Goal: Task Accomplishment & Management: Manage account settings

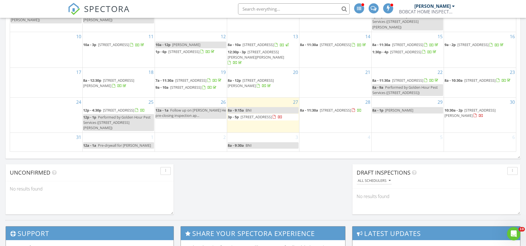
scroll to position [362, 0]
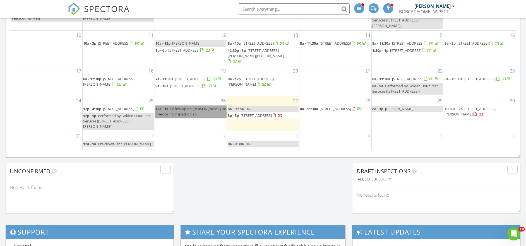
click at [187, 118] on link "12a - 1a Follow up on Quing He pre-closing inspection ap..." at bounding box center [191, 112] width 71 height 12
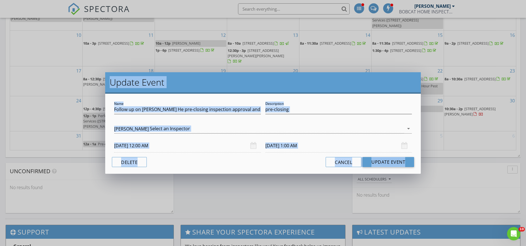
click at [187, 137] on div at bounding box center [263, 137] width 298 height 3
click at [122, 161] on button "Delete" at bounding box center [129, 162] width 35 height 10
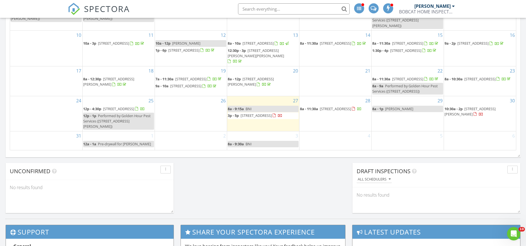
scroll to position [27, 0]
drag, startPoint x: 387, startPoint y: 104, endPoint x: 383, endPoint y: 105, distance: 3.9
click at [383, 106] on link "8a - 1p Joanne" at bounding box center [408, 109] width 71 height 6
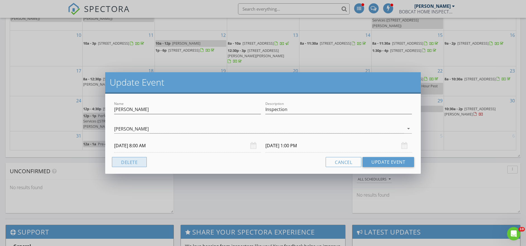
click at [121, 163] on button "Delete" at bounding box center [129, 162] width 35 height 10
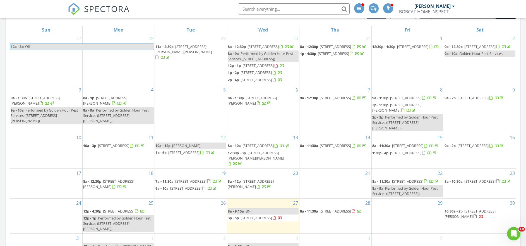
scroll to position [351, 0]
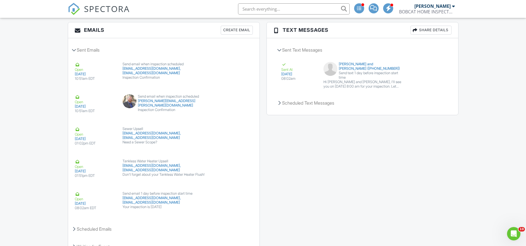
scroll to position [700, 0]
click at [155, 196] on div "Send email 1 day before inspection start time" at bounding box center [164, 193] width 82 height 4
click at [236, 199] on button "View Email" at bounding box center [234, 197] width 30 height 11
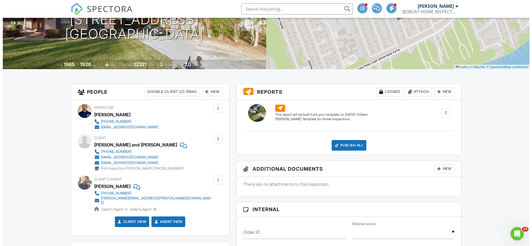
scroll to position [0, 0]
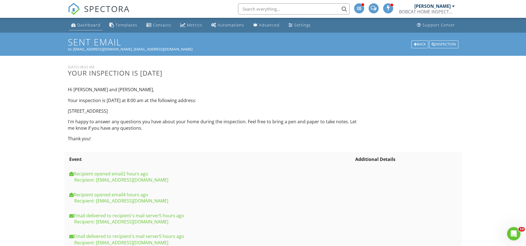
click at [88, 27] on div "Dashboard" at bounding box center [88, 24] width 23 height 5
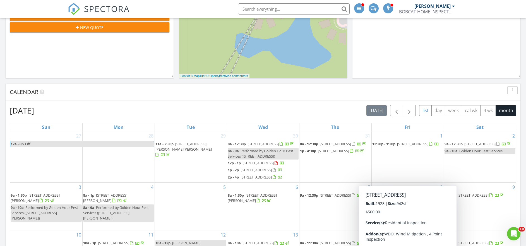
scroll to position [352, 0]
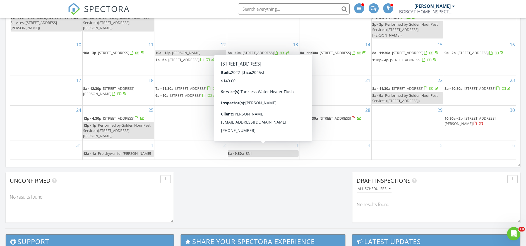
click at [251, 128] on span "[STREET_ADDRESS]" at bounding box center [256, 125] width 31 height 5
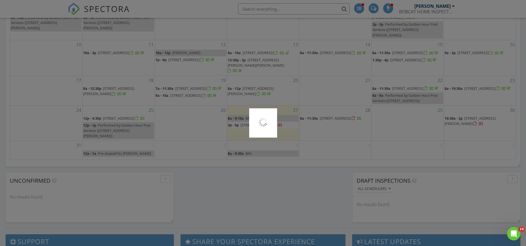
click at [251, 149] on div at bounding box center [263, 123] width 526 height 246
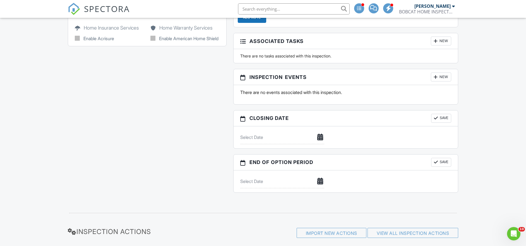
scroll to position [630, 0]
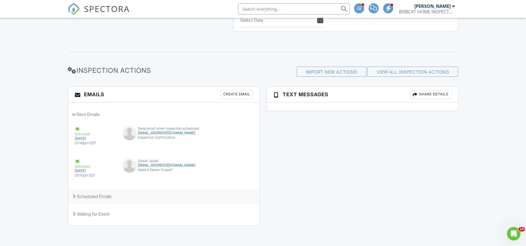
click at [86, 195] on div "Scheduled Emails" at bounding box center [164, 196] width 192 height 15
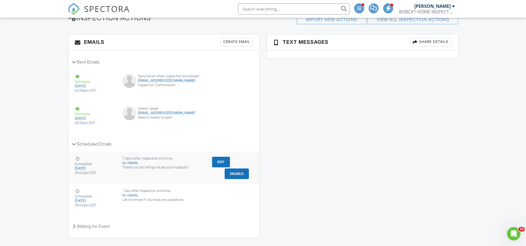
scroll to position [690, 0]
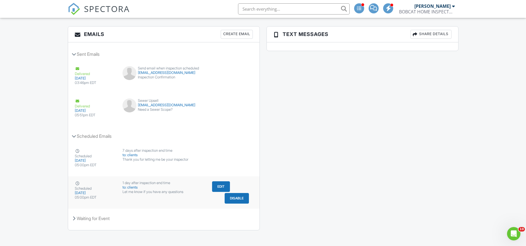
click at [223, 187] on button "Edit" at bounding box center [221, 187] width 18 height 11
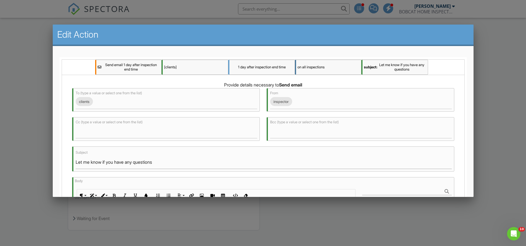
click at [36, 61] on div at bounding box center [263, 126] width 526 height 308
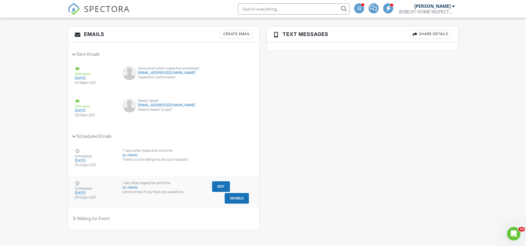
click at [214, 190] on button "Edit" at bounding box center [221, 187] width 18 height 11
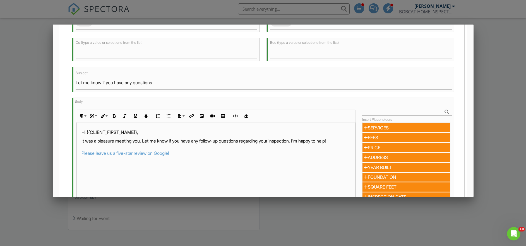
scroll to position [80, 0]
click at [283, 141] on p "It was a pleasure meeting you. Let me know if you have any follow-up questions …" at bounding box center [216, 147] width 269 height 19
click at [303, 140] on p "It was a pleasure meeting you. Let me know if you have any follow-up questions …" at bounding box center [216, 147] width 269 height 19
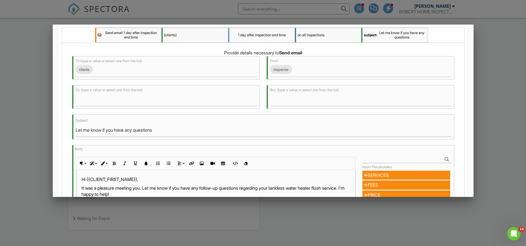
scroll to position [122, 0]
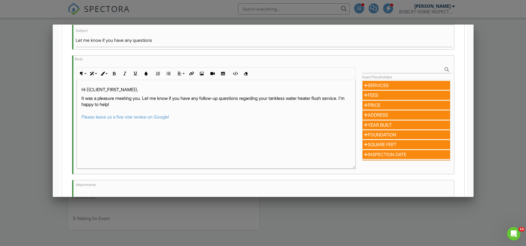
click at [339, 121] on div "Hi {{CLIENT_FIRST_NAME}}, It was a pleasure meeting you. Let me know if you hav…" at bounding box center [216, 124] width 278 height 89
click at [268, 133] on div "Hi {{CLIENT_FIRST_NAME}}, It was a pleasure meeting you. Let me know if you hav…" at bounding box center [216, 124] width 278 height 89
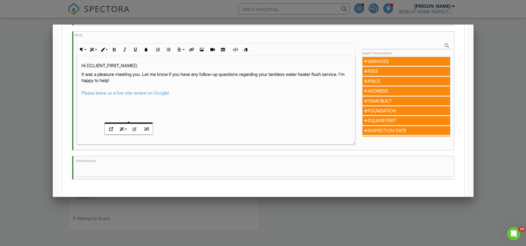
scroll to position [192, 0]
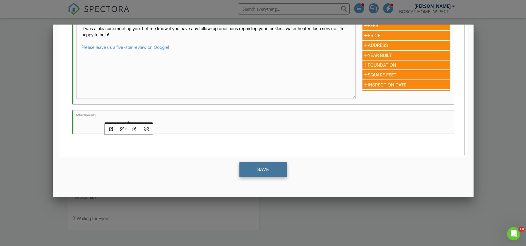
click at [248, 169] on div "Save" at bounding box center [263, 169] width 47 height 15
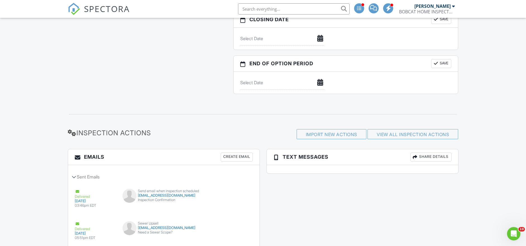
scroll to position [630, 0]
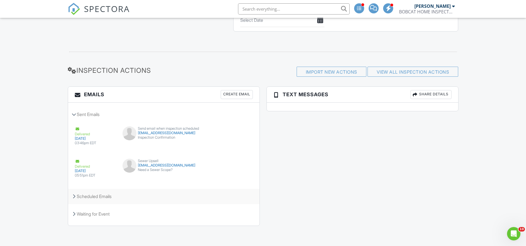
click at [83, 197] on div "Scheduled Emails" at bounding box center [164, 196] width 192 height 15
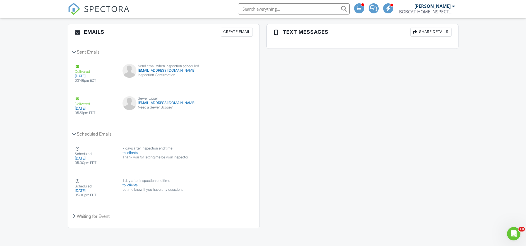
scroll to position [695, 0]
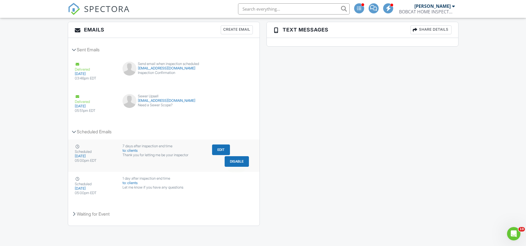
click at [236, 161] on button "Disable" at bounding box center [237, 161] width 24 height 11
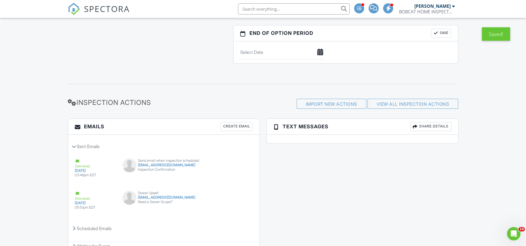
scroll to position [630, 0]
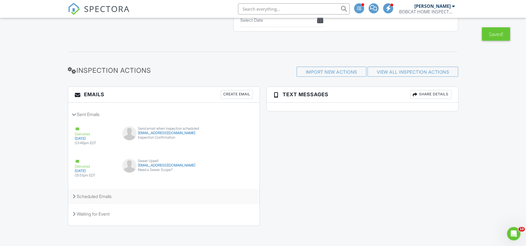
click at [88, 197] on div "Scheduled Emails" at bounding box center [164, 196] width 192 height 15
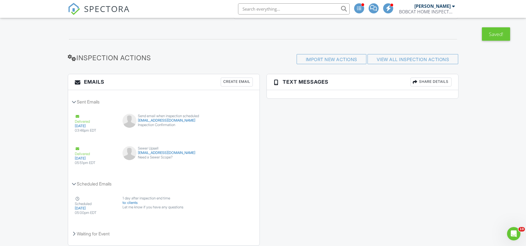
scroll to position [662, 0]
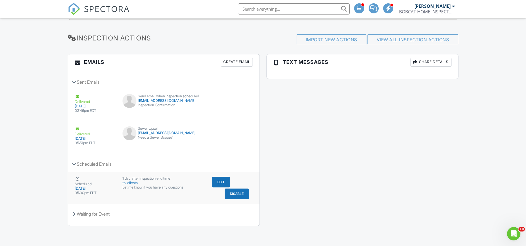
click at [222, 182] on button "Edit" at bounding box center [221, 182] width 18 height 11
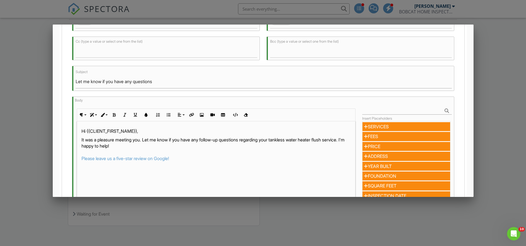
scroll to position [192, 0]
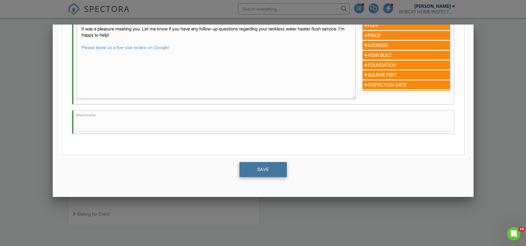
click at [276, 170] on div "Save" at bounding box center [263, 169] width 47 height 15
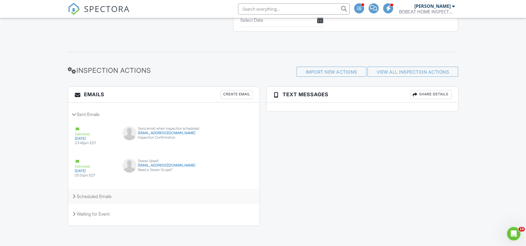
click at [96, 197] on div "Scheduled Emails" at bounding box center [164, 196] width 192 height 15
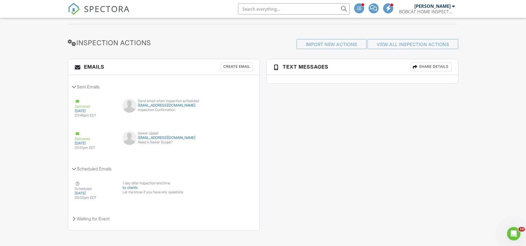
scroll to position [662, 0]
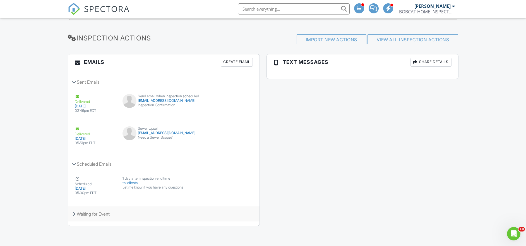
click at [81, 213] on div "Waiting for Event" at bounding box center [164, 214] width 192 height 15
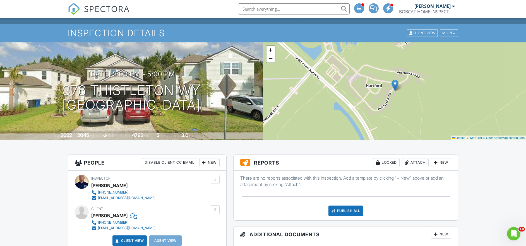
scroll to position [0, 0]
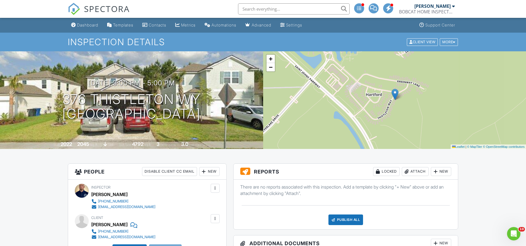
click at [92, 25] on div "Dashboard" at bounding box center [87, 25] width 21 height 5
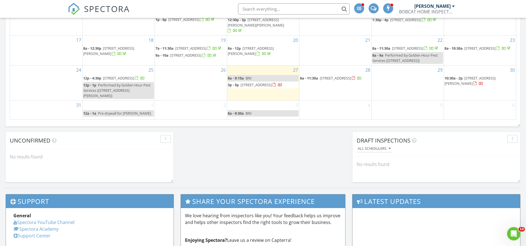
scroll to position [361, 0]
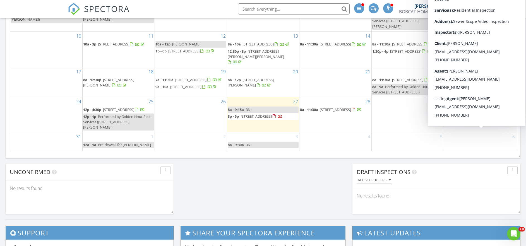
click at [471, 118] on span "[STREET_ADDRESS][PERSON_NAME]" at bounding box center [470, 112] width 51 height 10
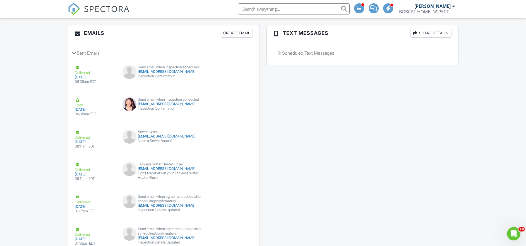
scroll to position [853, 0]
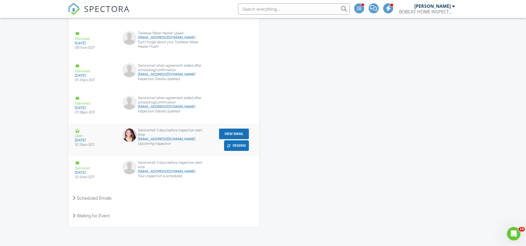
click at [174, 129] on div "Send email 3 days before inspection start time" at bounding box center [164, 132] width 82 height 9
click at [235, 133] on button "View Email" at bounding box center [234, 134] width 30 height 11
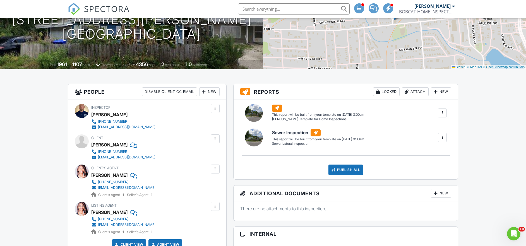
scroll to position [0, 0]
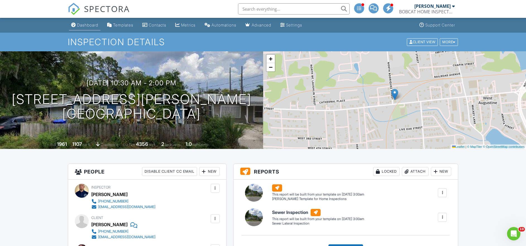
click at [90, 25] on div "Dashboard" at bounding box center [87, 25] width 21 height 5
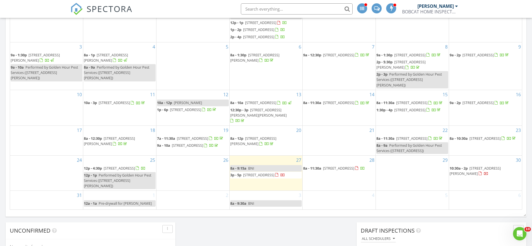
scroll to position [204, 0]
